Goal: Information Seeking & Learning: Learn about a topic

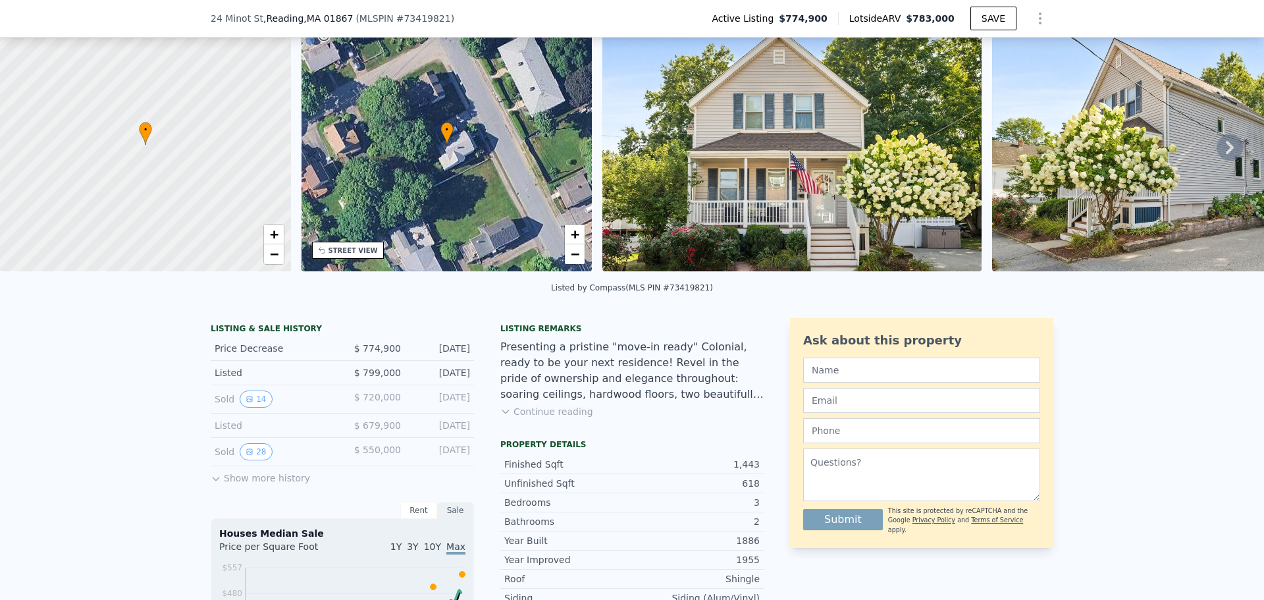
scroll to position [61, 0]
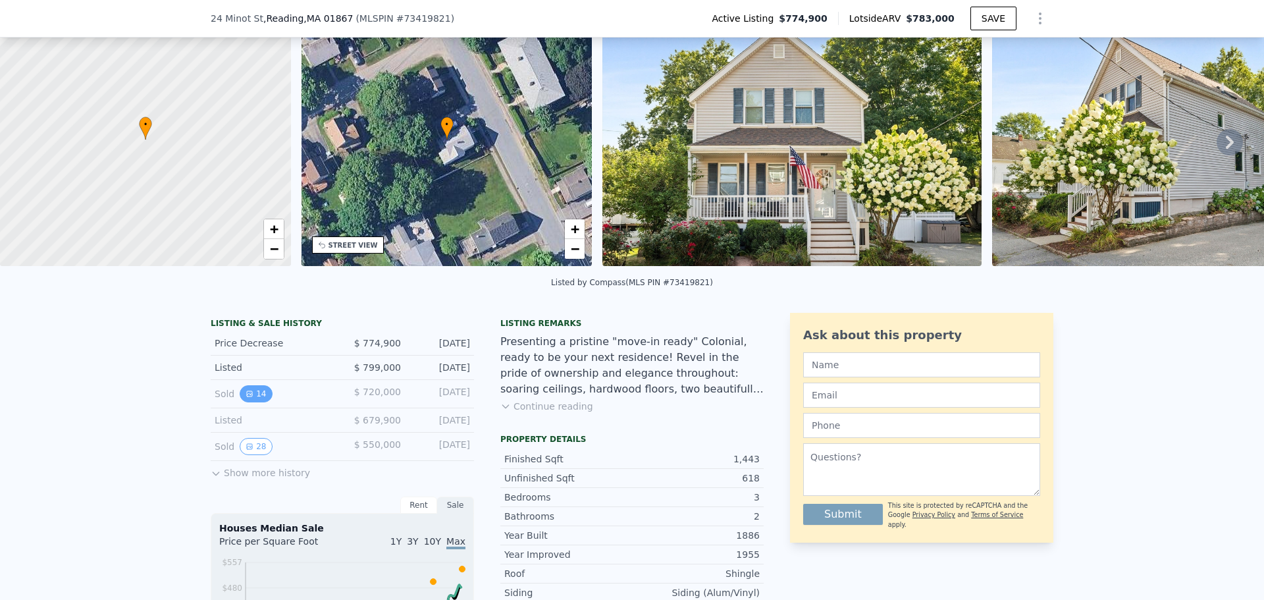
click at [247, 400] on button "14" at bounding box center [256, 393] width 32 height 17
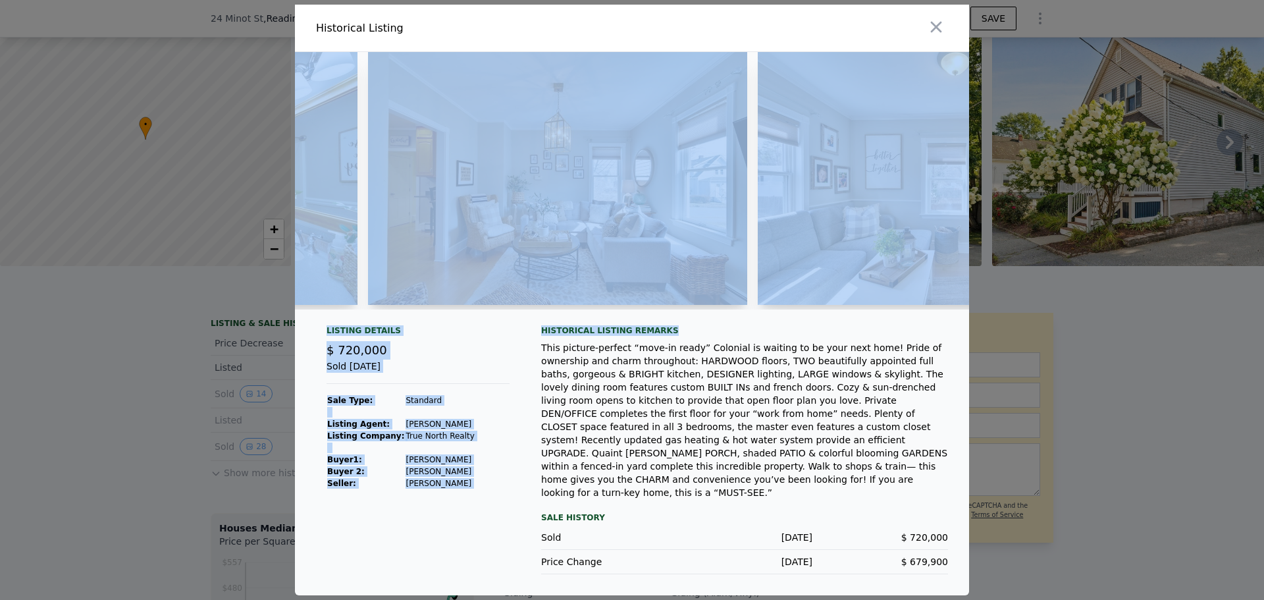
scroll to position [0, 2707]
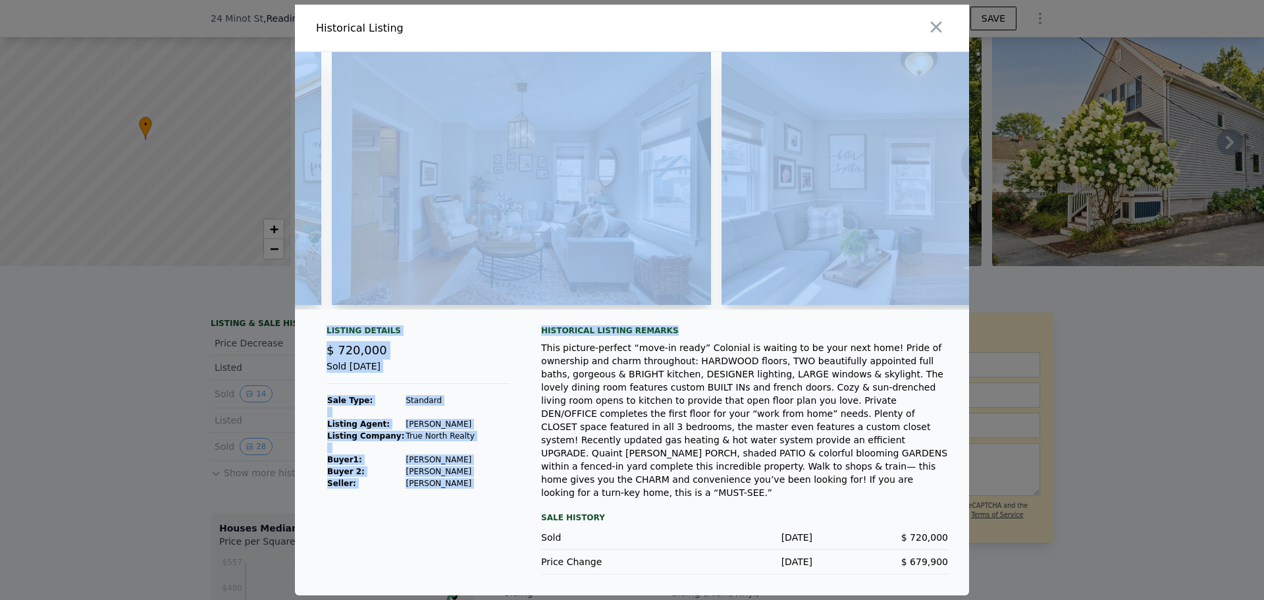
drag, startPoint x: 377, startPoint y: 326, endPoint x: 836, endPoint y: 348, distance: 459.9
click at [833, 346] on div "Listing Details $ 720,000 Sold [DATE] Sale Type: Standard Listing Agent: [PERSO…" at bounding box center [632, 323] width 674 height 543
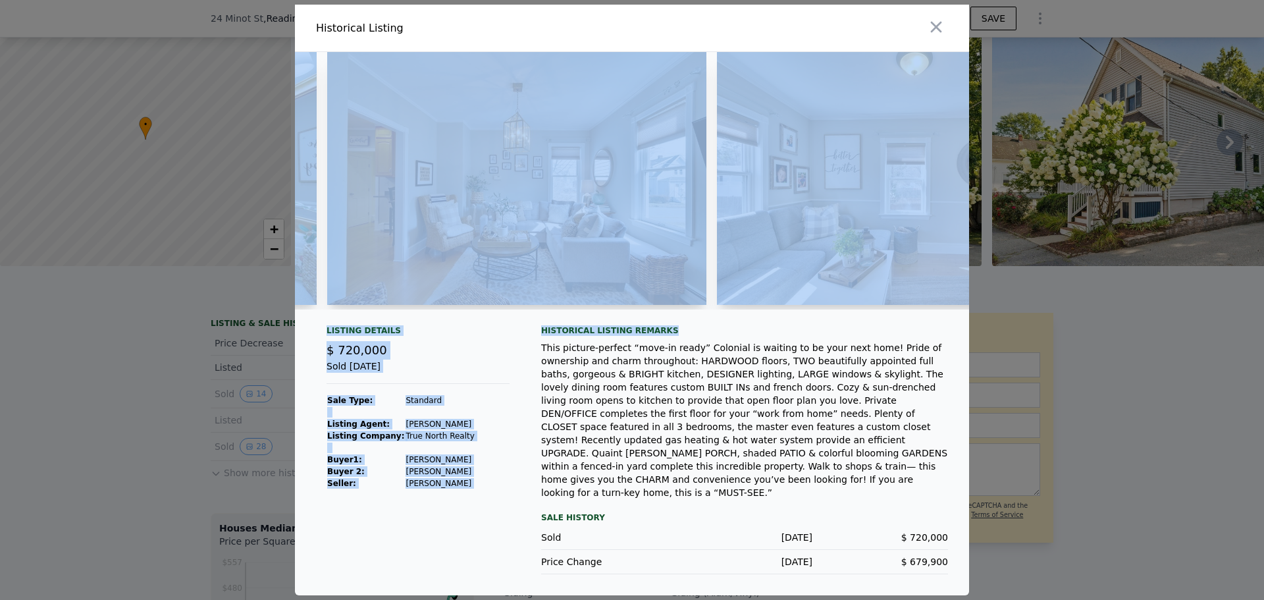
click at [827, 336] on div "Historical Listing remarks" at bounding box center [744, 330] width 407 height 11
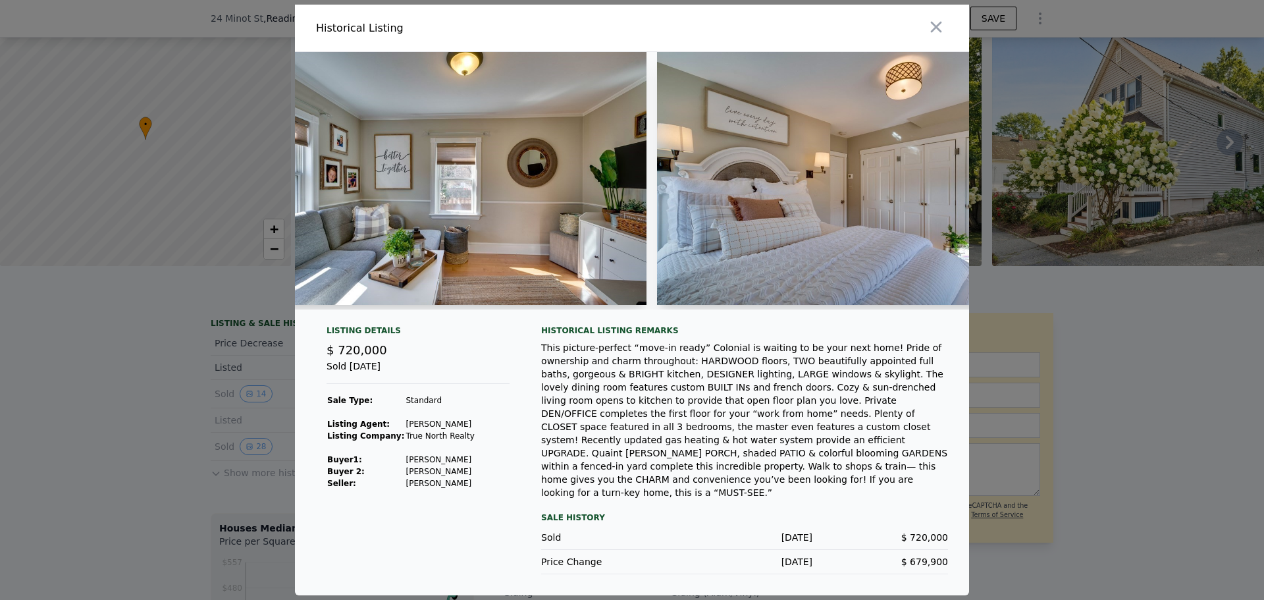
scroll to position [0, 3195]
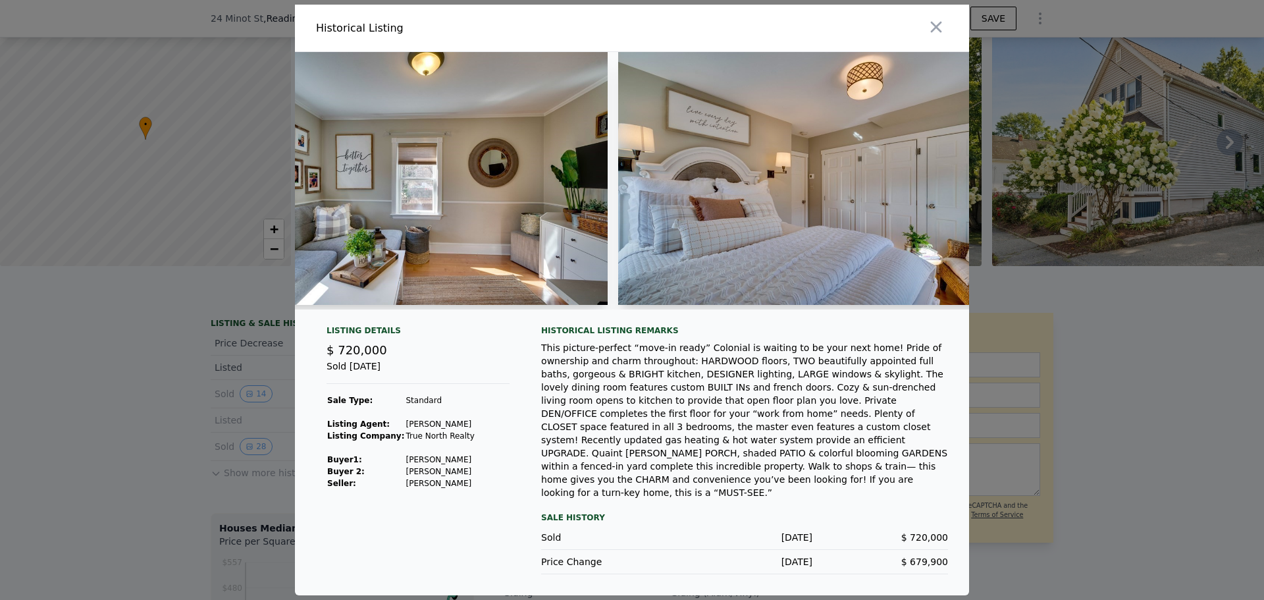
click at [784, 253] on img at bounding box center [807, 178] width 379 height 253
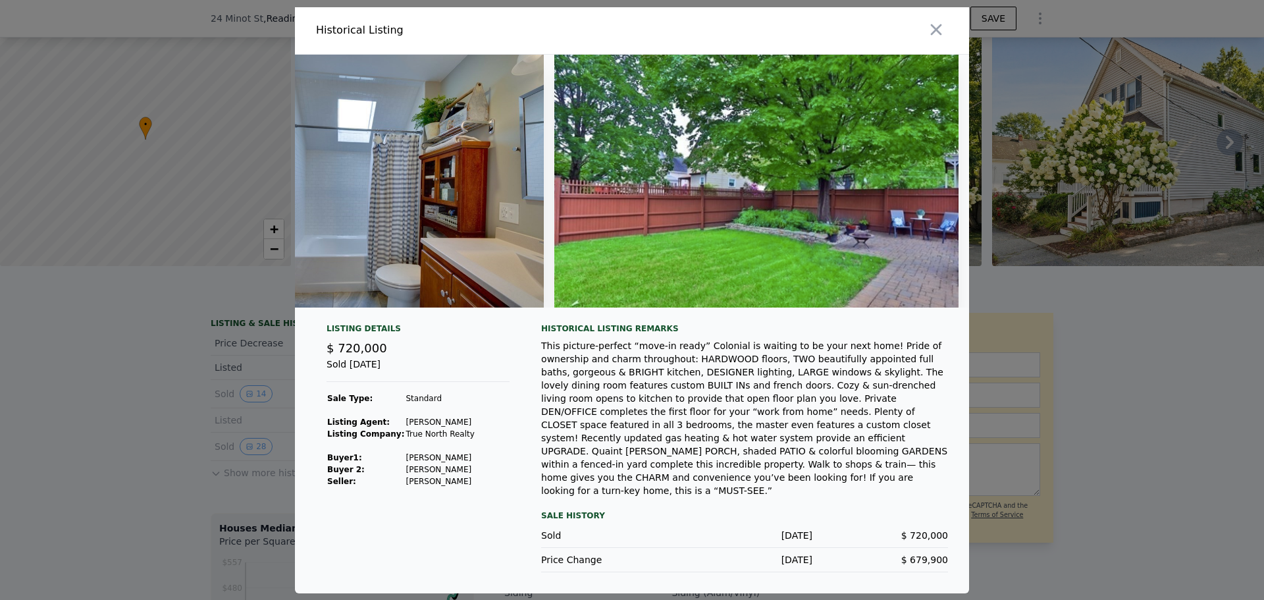
scroll to position [0, 4828]
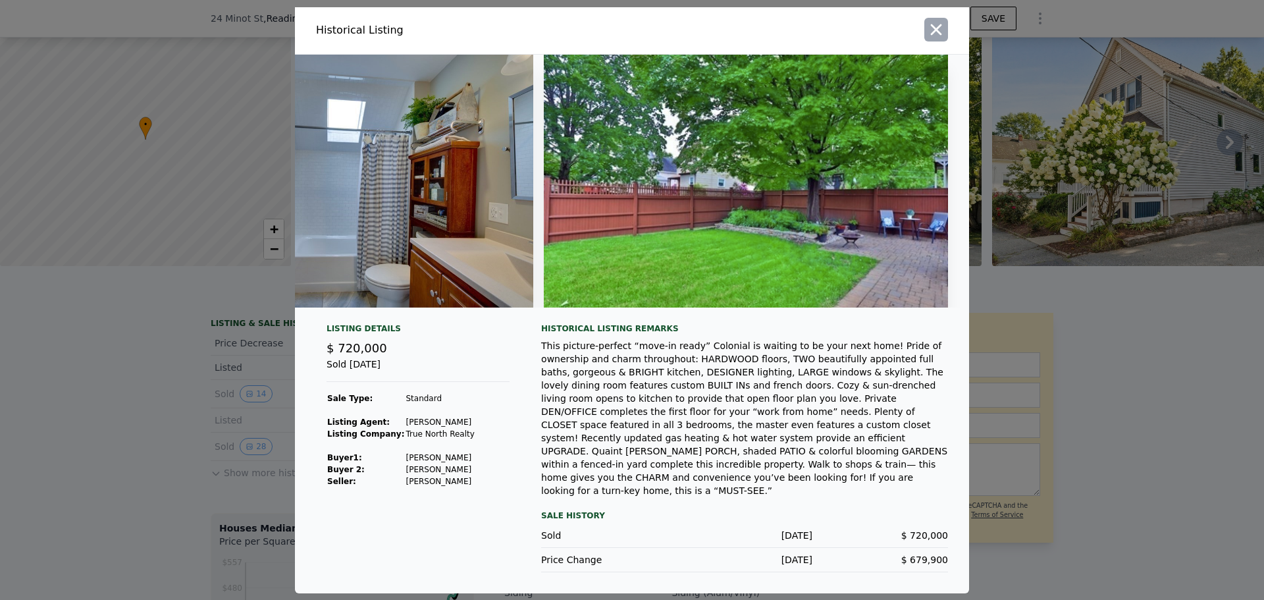
click at [941, 39] on icon "button" at bounding box center [936, 29] width 18 height 18
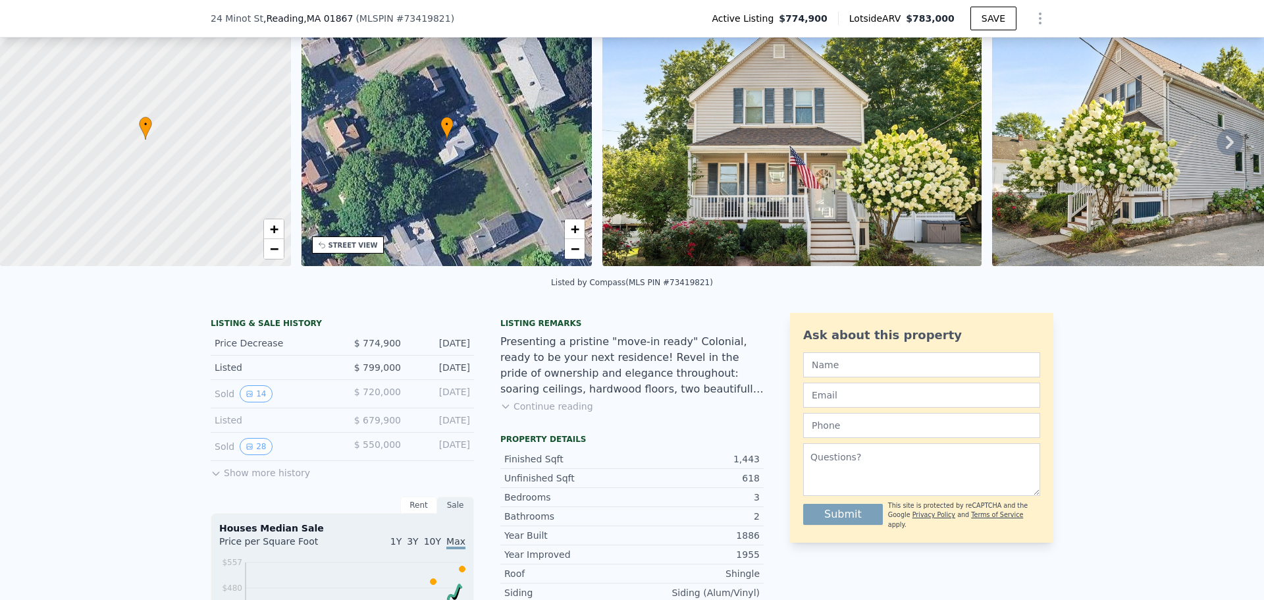
click at [232, 479] on button "Show more history" at bounding box center [260, 470] width 99 height 18
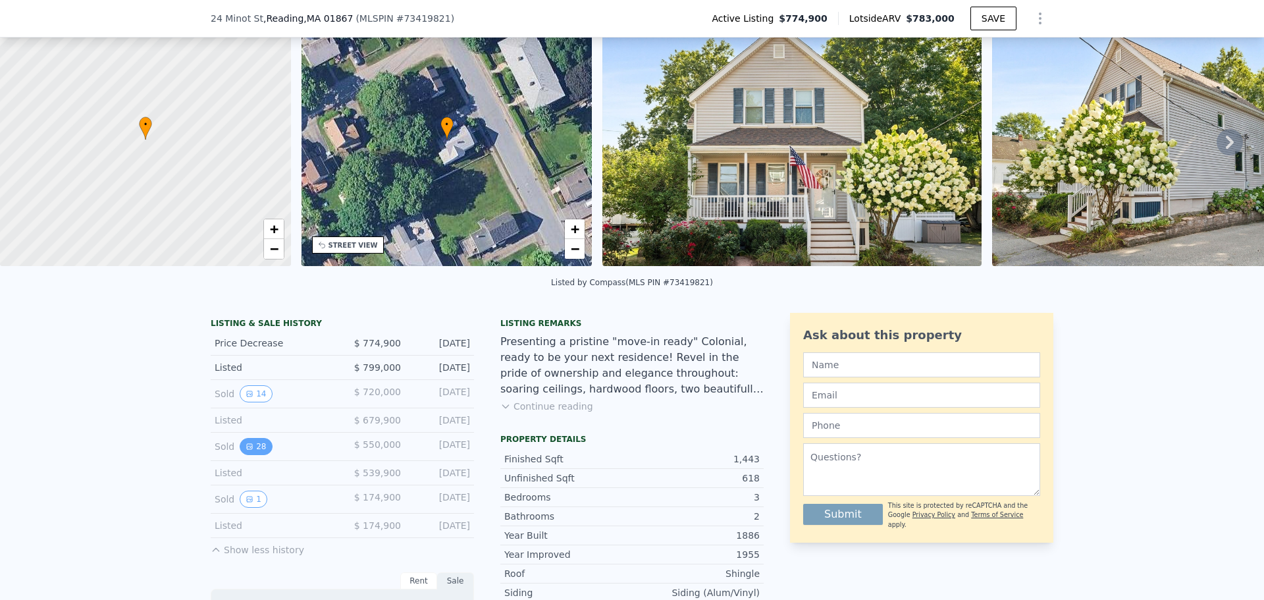
click at [257, 455] on button "28" at bounding box center [256, 446] width 32 height 17
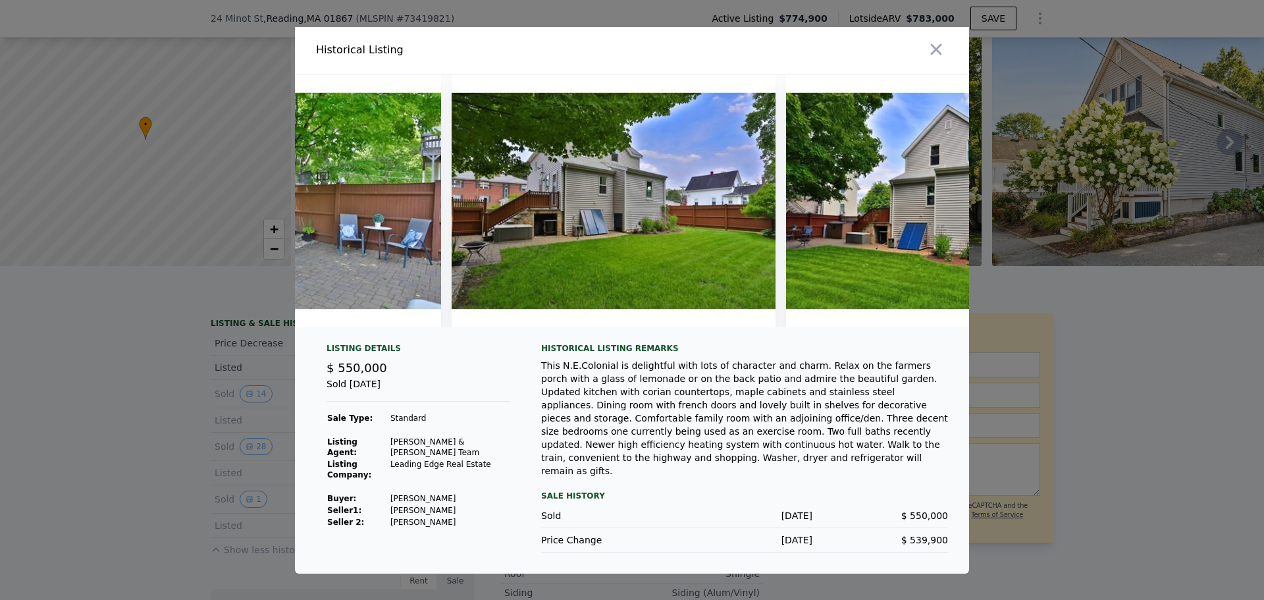
scroll to position [0, 8701]
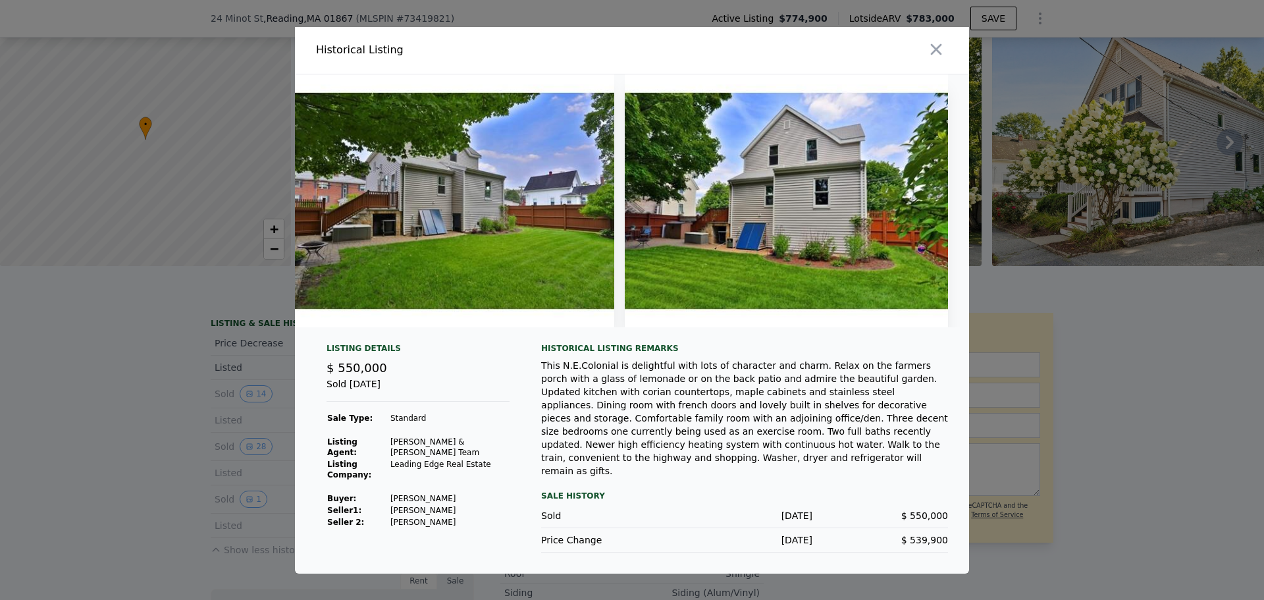
click at [1106, 384] on div at bounding box center [632, 300] width 1264 height 600
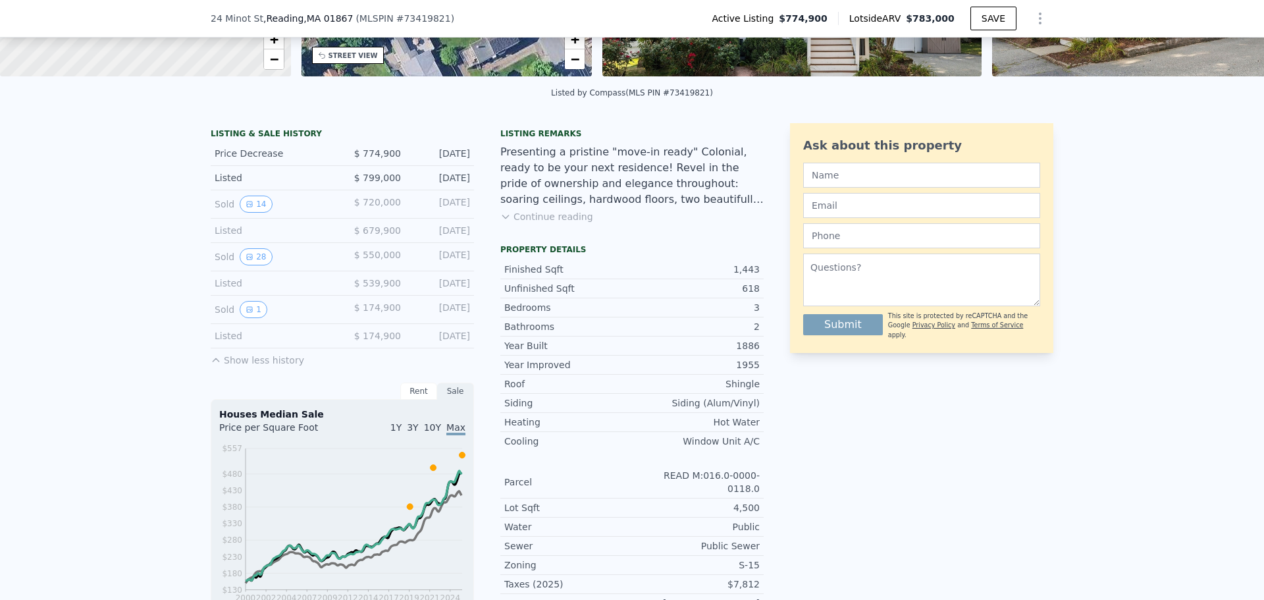
scroll to position [259, 0]
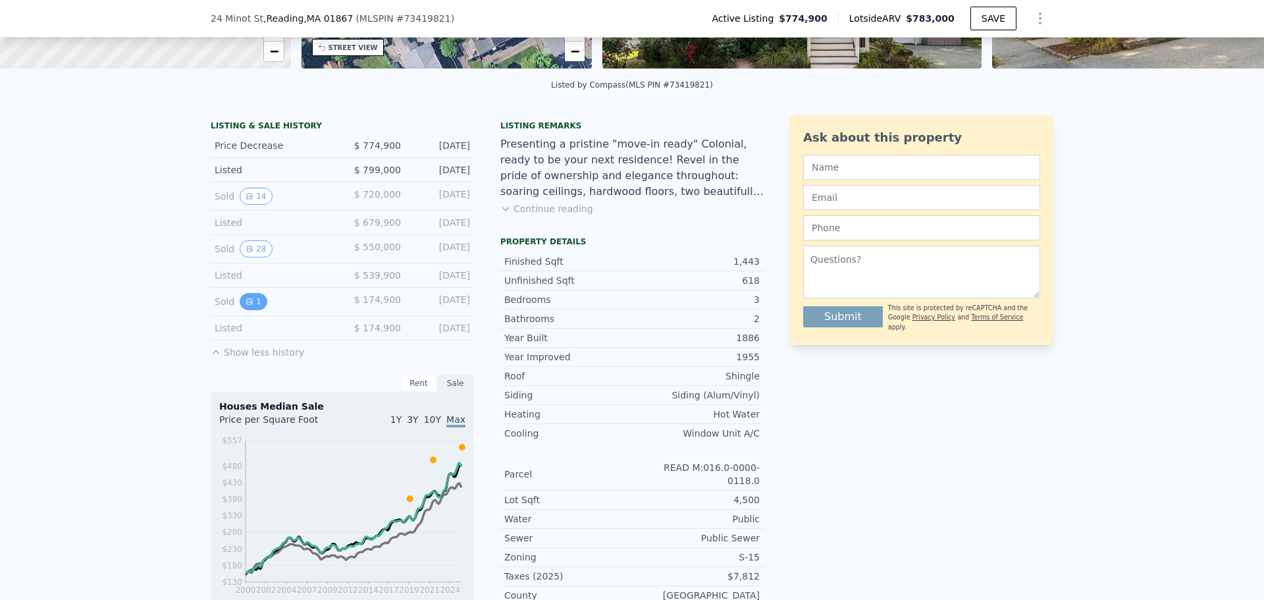
click at [246, 310] on button "1" at bounding box center [254, 301] width 28 height 17
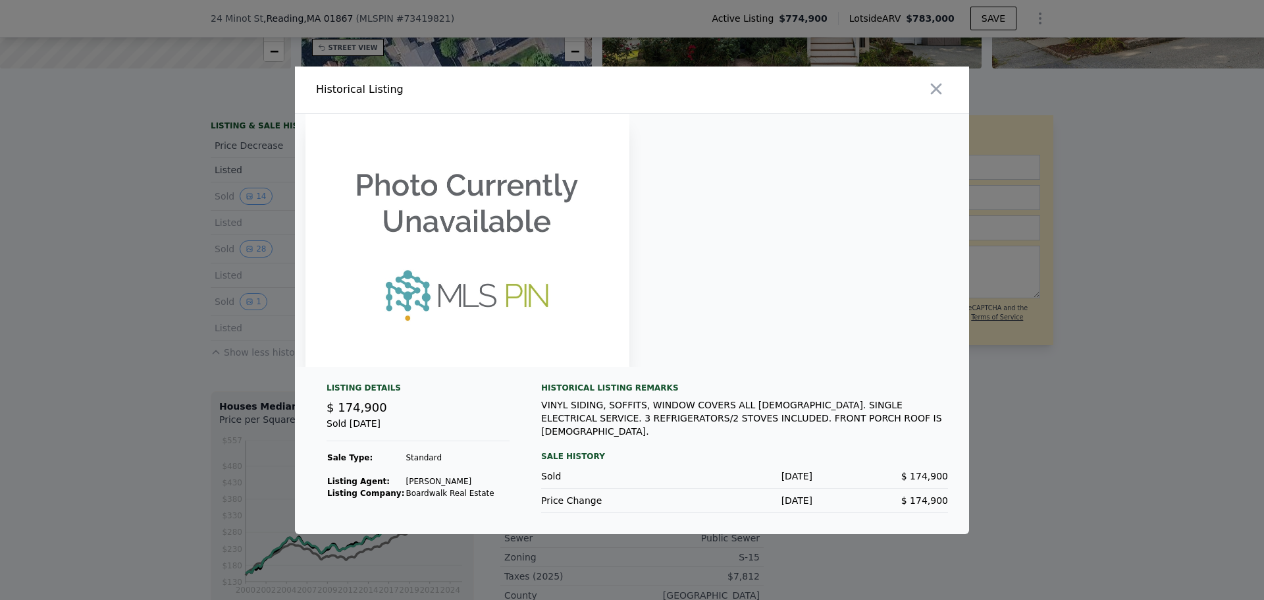
drag, startPoint x: 950, startPoint y: 95, endPoint x: 939, endPoint y: 96, distance: 11.3
click at [949, 95] on div at bounding box center [803, 89] width 332 height 47
click at [939, 96] on icon "button" at bounding box center [936, 89] width 18 height 18
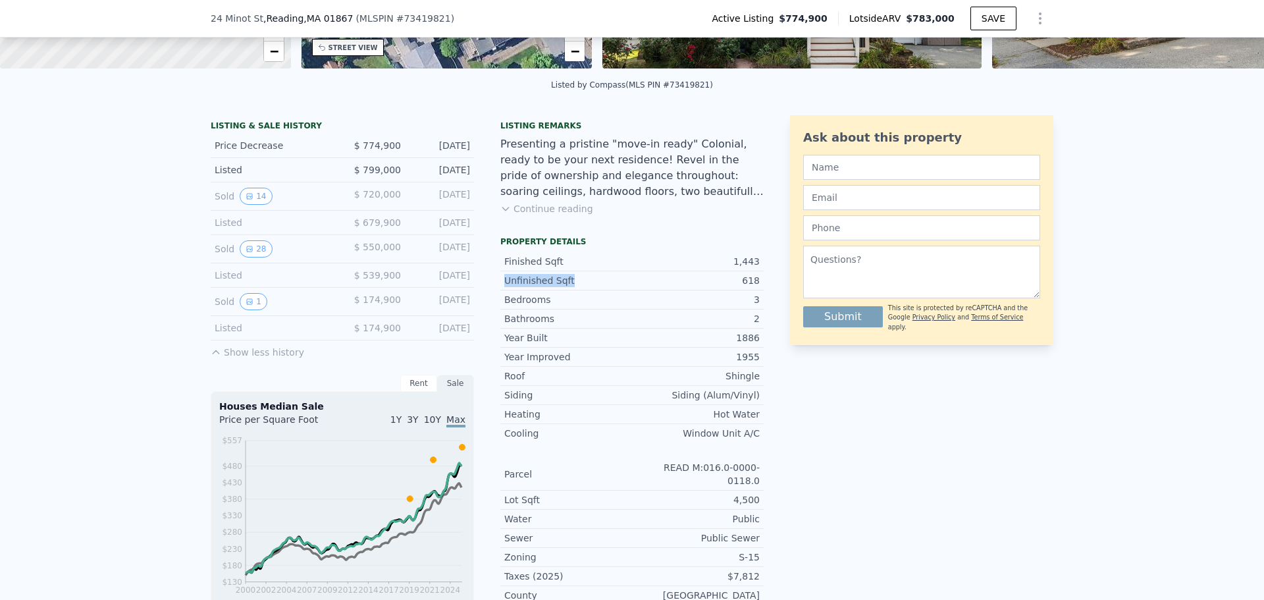
drag, startPoint x: 581, startPoint y: 288, endPoint x: 542, endPoint y: 289, distance: 39.5
click at [492, 289] on div "LISTING & SALE HISTORY Price Decrease $ 774,900 [DATE] Listed $ 799,000 [DATE] …" at bounding box center [487, 496] width 553 height 762
drag, startPoint x: 739, startPoint y: 289, endPoint x: 757, endPoint y: 294, distance: 18.5
click at [741, 287] on div "618" at bounding box center [696, 280] width 128 height 13
drag, startPoint x: 761, startPoint y: 294, endPoint x: 733, endPoint y: 294, distance: 28.3
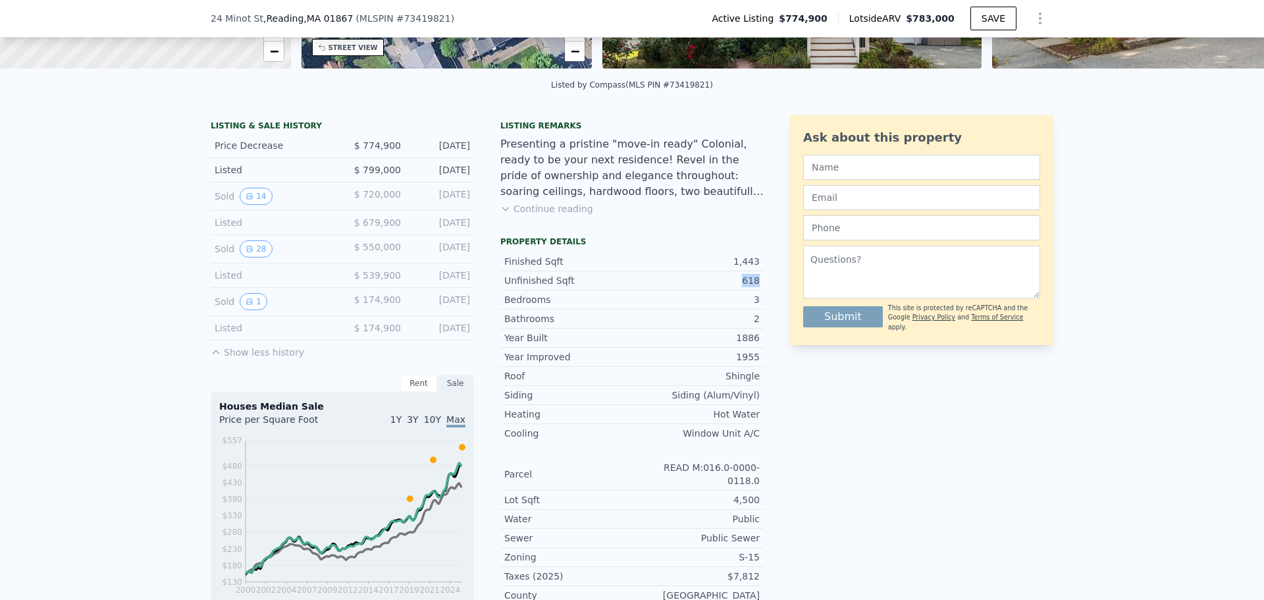
click at [733, 294] on div "LISTING & SALE HISTORY Price Decrease $ 774,900 [DATE] Listed $ 799,000 [DATE] …" at bounding box center [632, 496] width 843 height 762
click at [767, 284] on div "LISTING & SALE HISTORY Price Decrease $ 774,900 [DATE] Listed $ 799,000 [DATE] …" at bounding box center [632, 496] width 843 height 762
drag, startPoint x: 767, startPoint y: 284, endPoint x: 717, endPoint y: 283, distance: 50.0
click at [717, 283] on div "LISTING & SALE HISTORY Price Decrease $ 774,900 [DATE] Listed $ 799,000 [DATE] …" at bounding box center [632, 496] width 843 height 762
click at [761, 296] on div "LISTING & SALE HISTORY Price Decrease $ 774,900 [DATE] Listed $ 799,000 [DATE] …" at bounding box center [632, 496] width 843 height 762
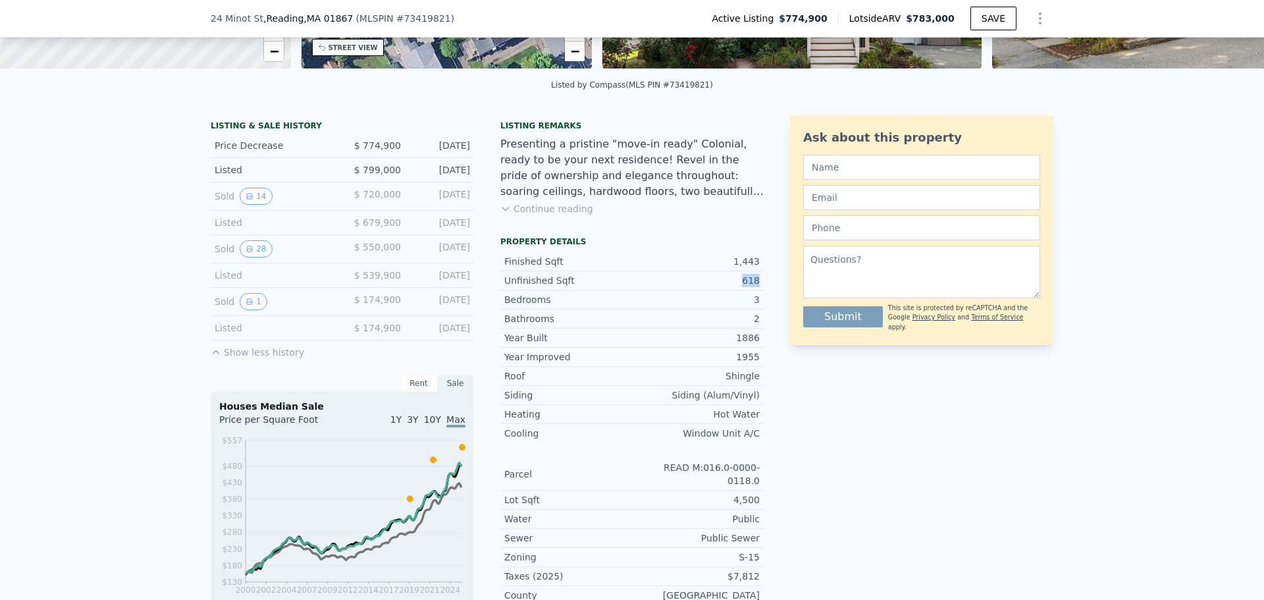
click at [757, 290] on div "Unfinished Sqft 618" at bounding box center [631, 280] width 263 height 19
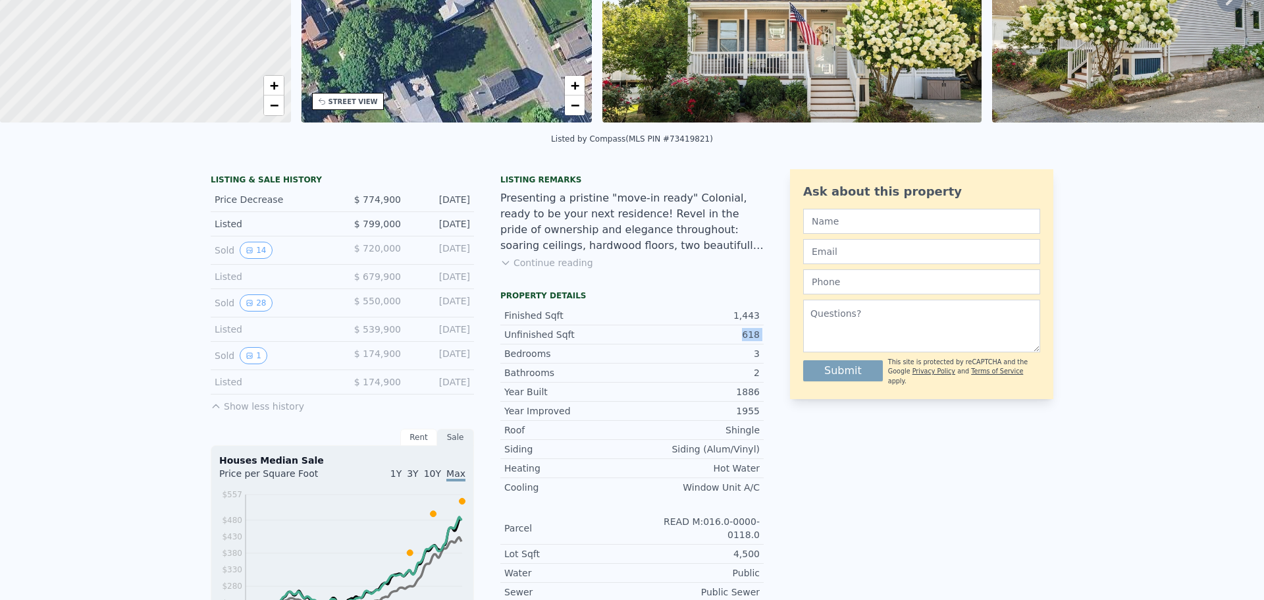
scroll to position [5, 0]
